Goal: Task Accomplishment & Management: Manage account settings

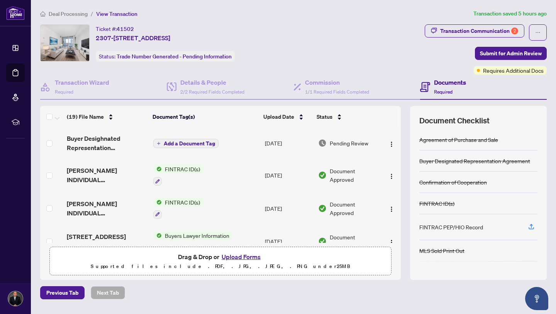
click at [228, 262] on p "Supported files include .PDF, .JPG, .JPEG, .PNG under 25 MB" at bounding box center [220, 266] width 332 height 9
click at [230, 257] on button "Upload Forms" at bounding box center [241, 257] width 44 height 10
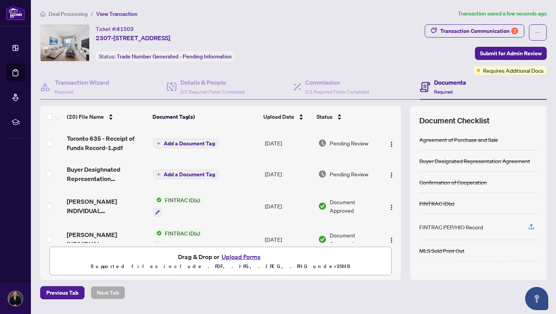
click at [346, 141] on span "Pending Review" at bounding box center [349, 143] width 39 height 9
